Goal: Register for event/course

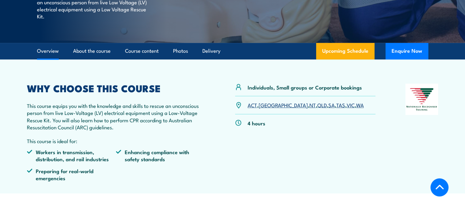
scroll to position [184, 0]
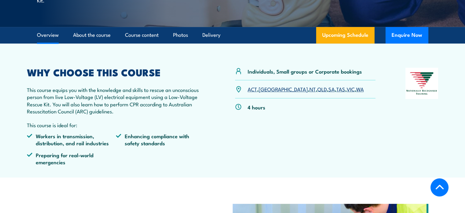
click at [310, 89] on link "NT" at bounding box center [313, 88] width 6 height 7
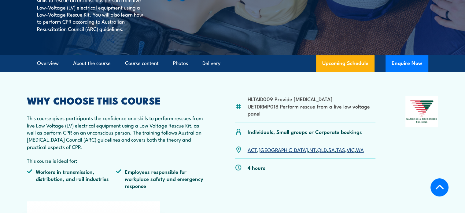
scroll to position [184, 0]
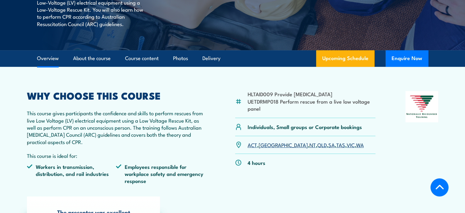
click at [310, 146] on link "NT" at bounding box center [313, 144] width 6 height 7
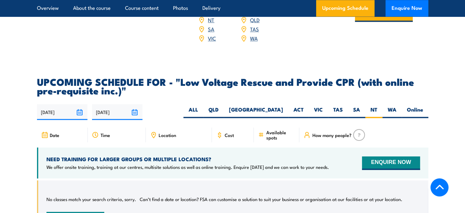
scroll to position [857, 0]
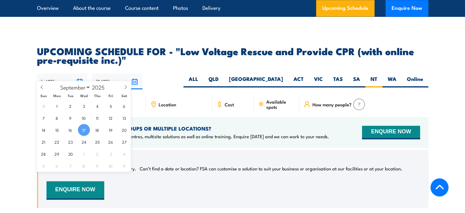
click at [79, 73] on input "17/09/2025" at bounding box center [62, 81] width 50 height 16
click at [125, 85] on icon at bounding box center [126, 87] width 4 height 4
select select "9"
click at [45, 142] on span "19" at bounding box center [44, 142] width 12 height 12
type input "[DATE]"
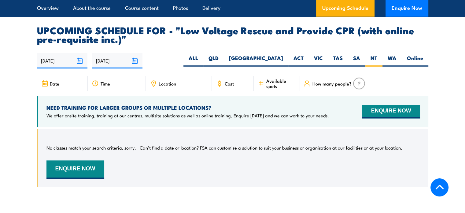
scroll to position [863, 0]
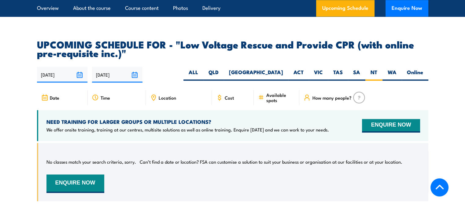
click at [136, 67] on input "[DATE]" at bounding box center [117, 75] width 50 height 16
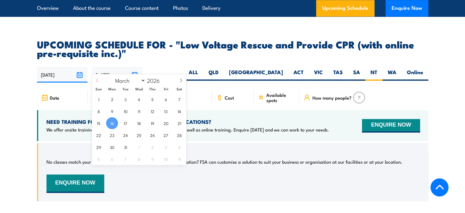
click at [98, 80] on icon at bounding box center [97, 80] width 4 height 4
select select "0"
click at [98, 80] on icon at bounding box center [97, 80] width 4 height 4
type input "2025"
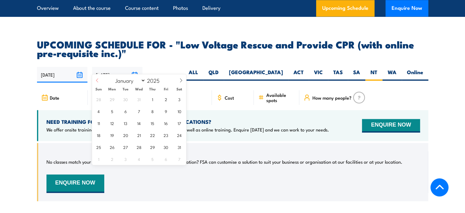
select select "11"
click at [139, 100] on span "3" at bounding box center [139, 99] width 12 height 12
type input "[DATE]"
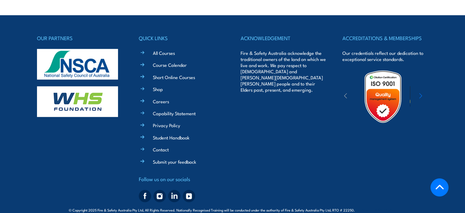
scroll to position [1520, 0]
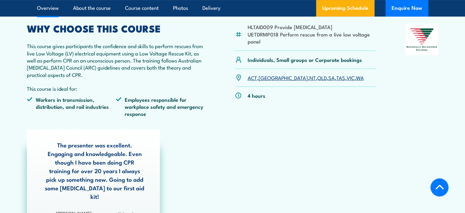
scroll to position [214, 0]
